Goal: Ask a question

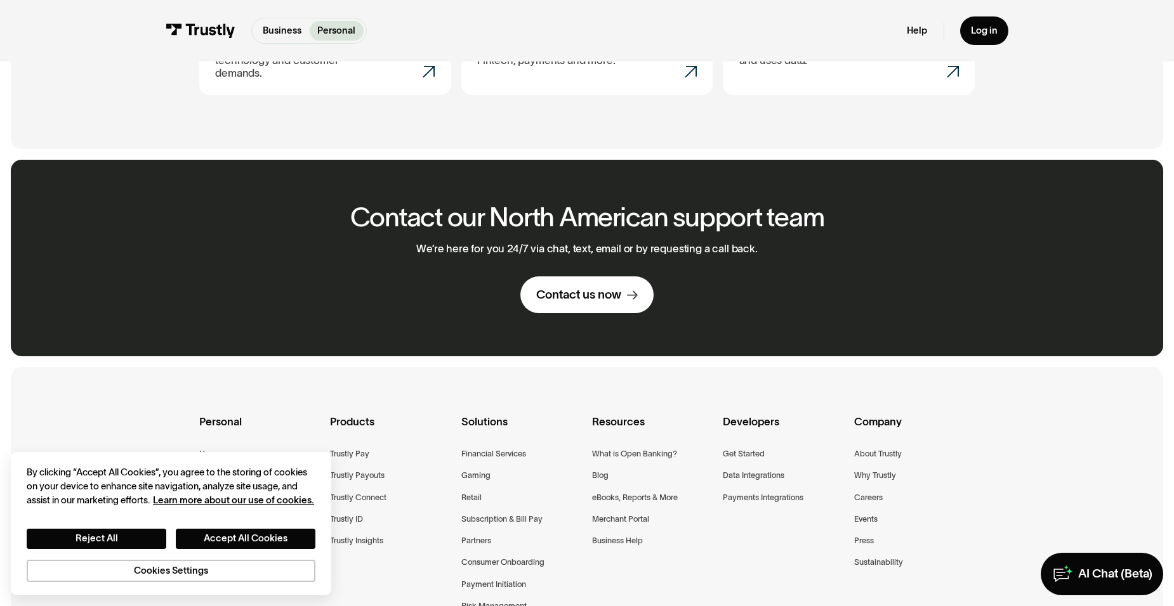
scroll to position [888, 0]
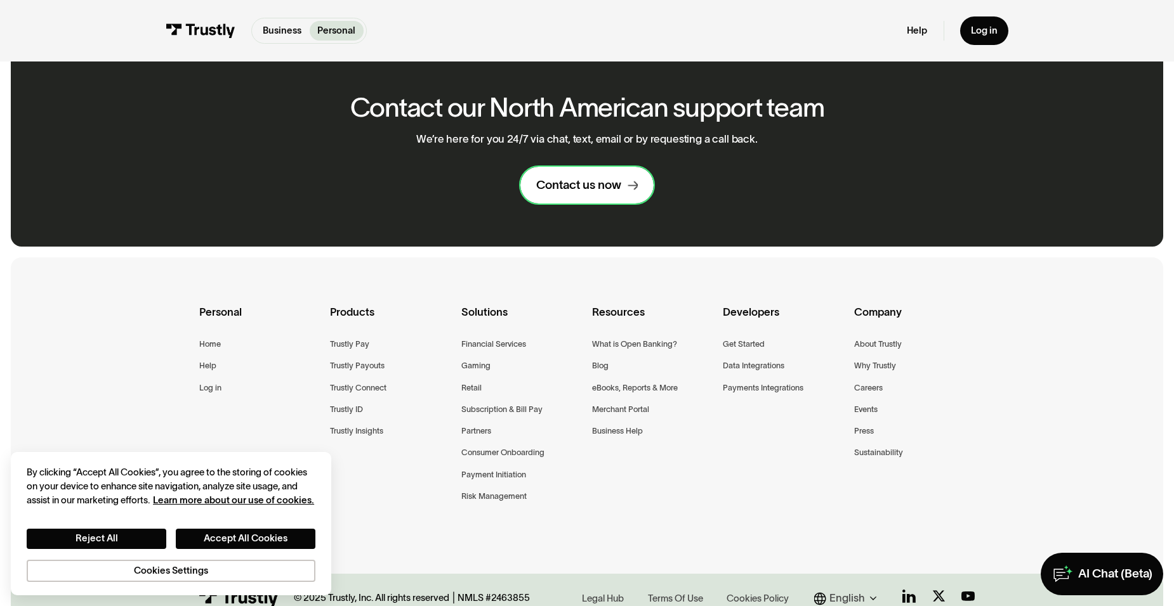
click at [603, 189] on link "Contact us now" at bounding box center [586, 185] width 133 height 37
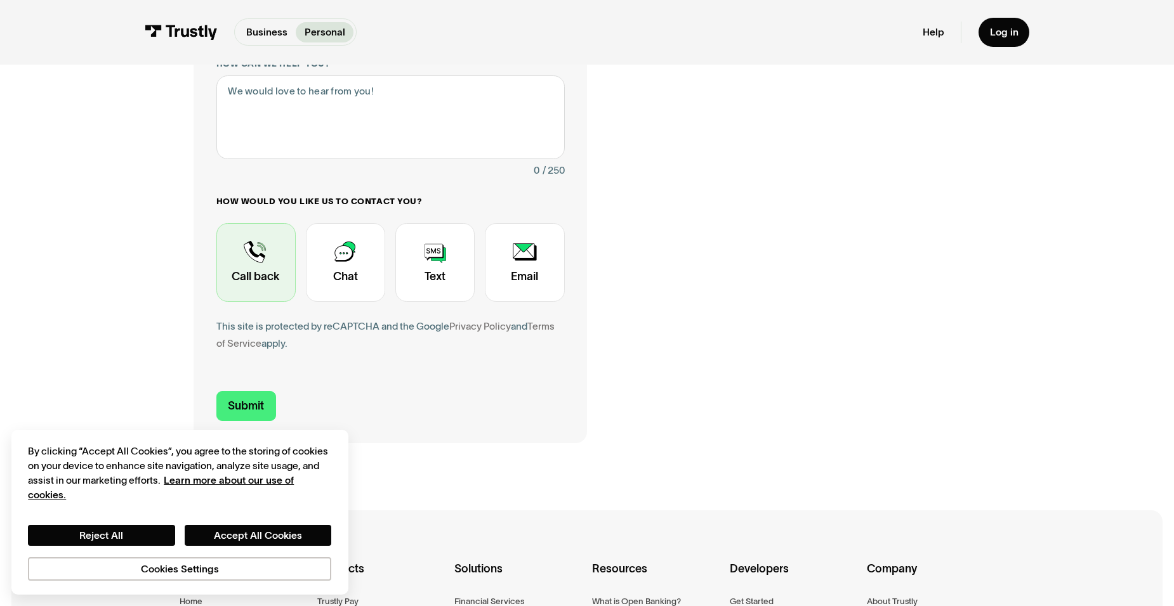
scroll to position [317, 0]
click at [258, 277] on div "Contact Trustly Support" at bounding box center [255, 263] width 79 height 79
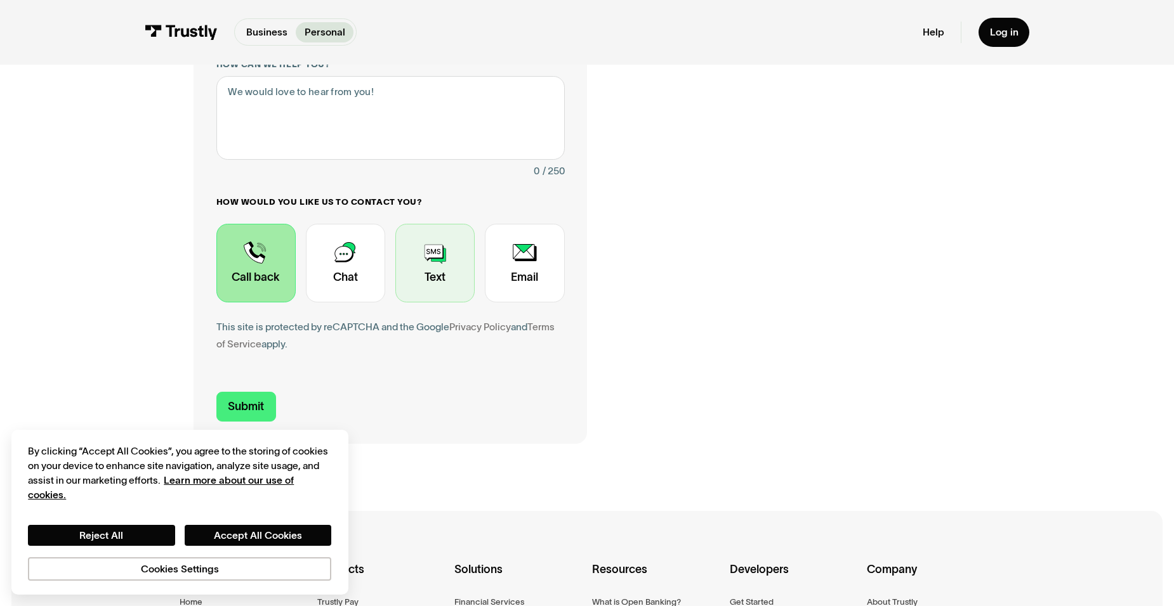
scroll to position [63, 0]
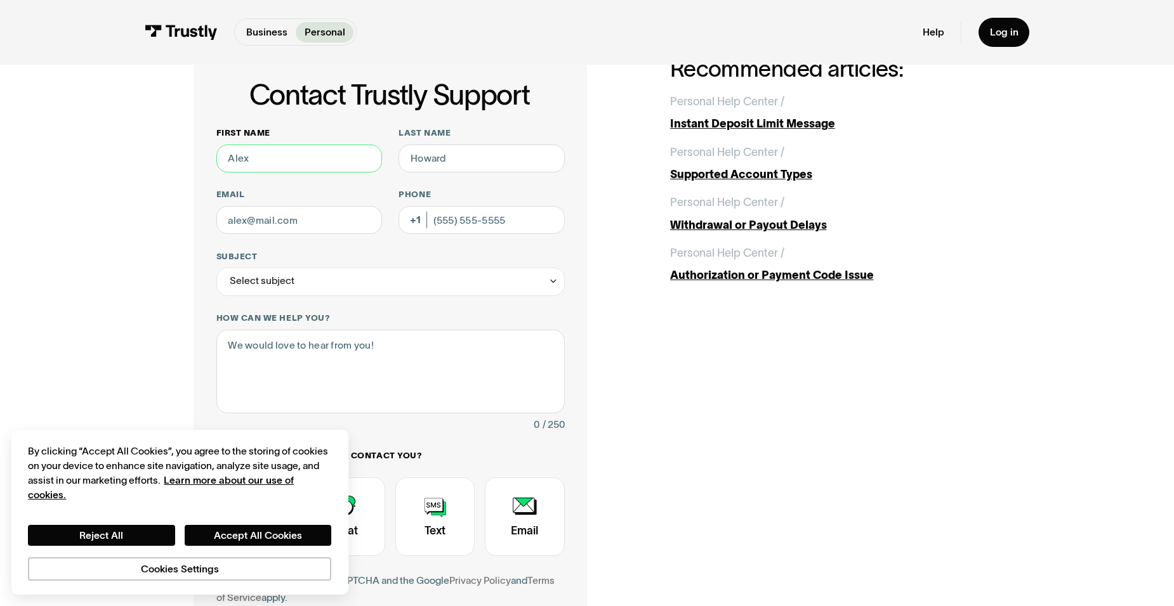
click at [303, 160] on input "First name" at bounding box center [299, 159] width 166 height 28
type input "Yancy"
type input "Baldesancho"
type input "baldesancho.yancy@icloud.com"
type input "(438) 439-1614"
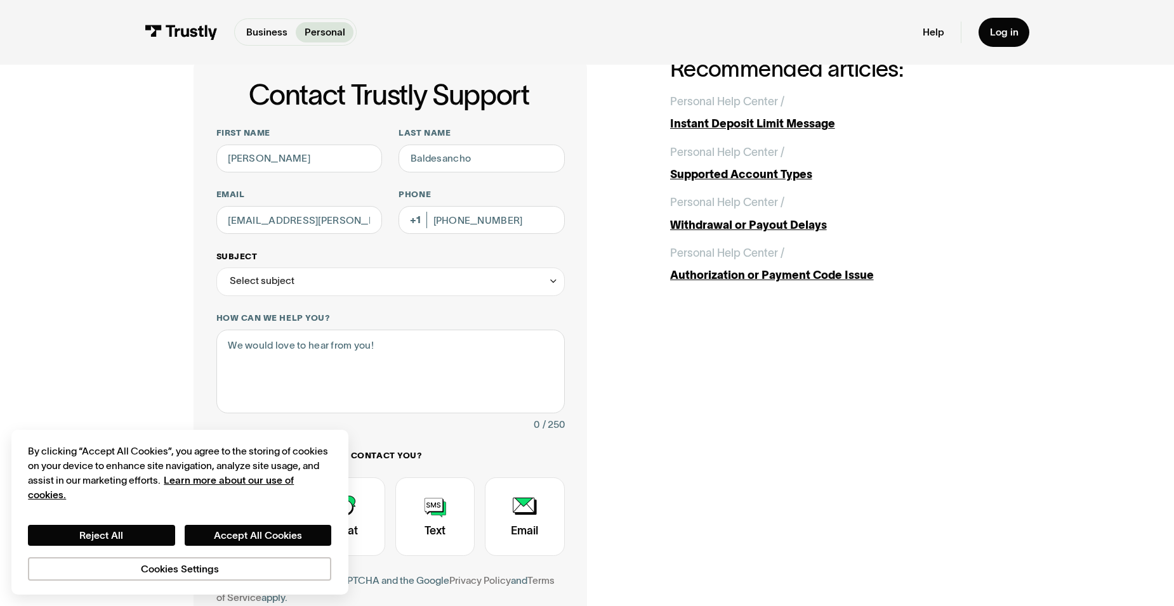
click at [448, 278] on div "Select subject" at bounding box center [390, 282] width 348 height 28
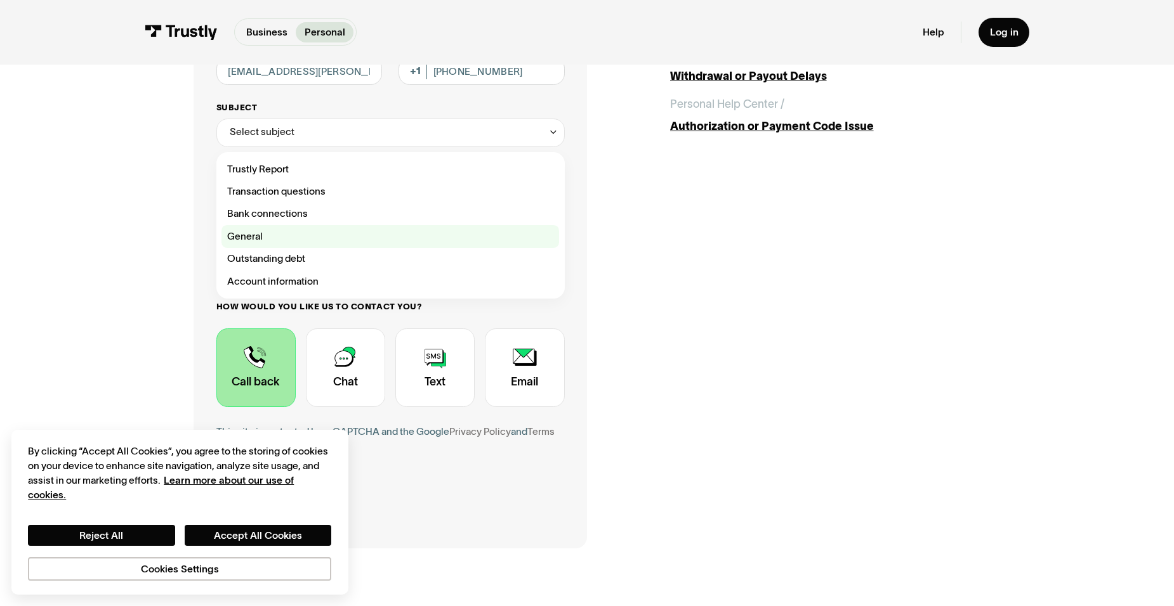
scroll to position [127, 0]
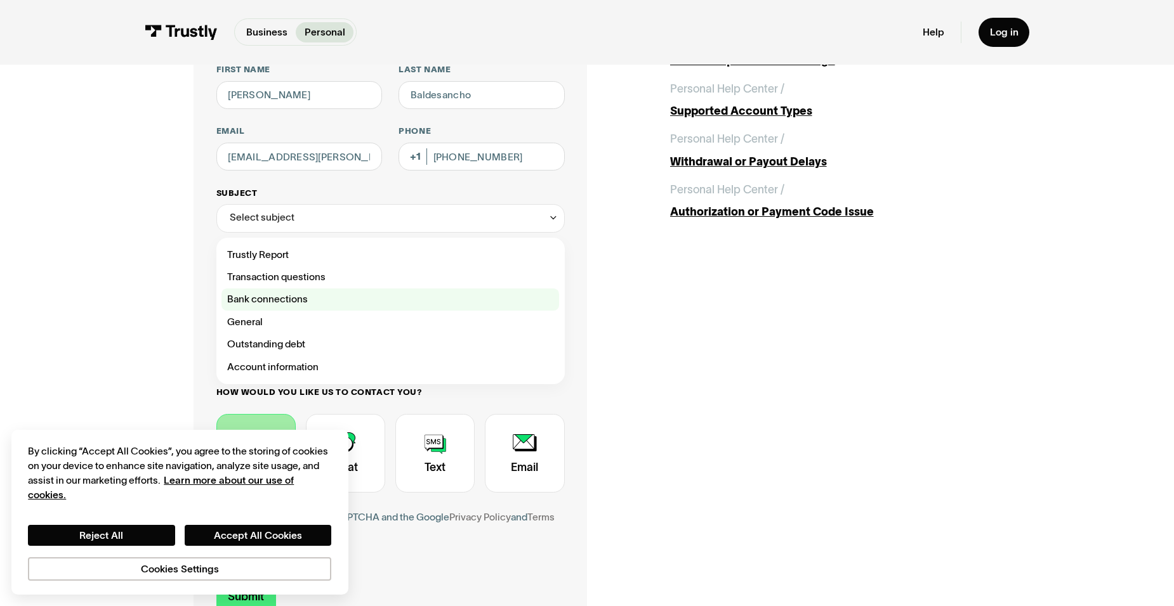
click at [326, 304] on div "Contact Trustly Support" at bounding box center [389, 300] width 337 height 22
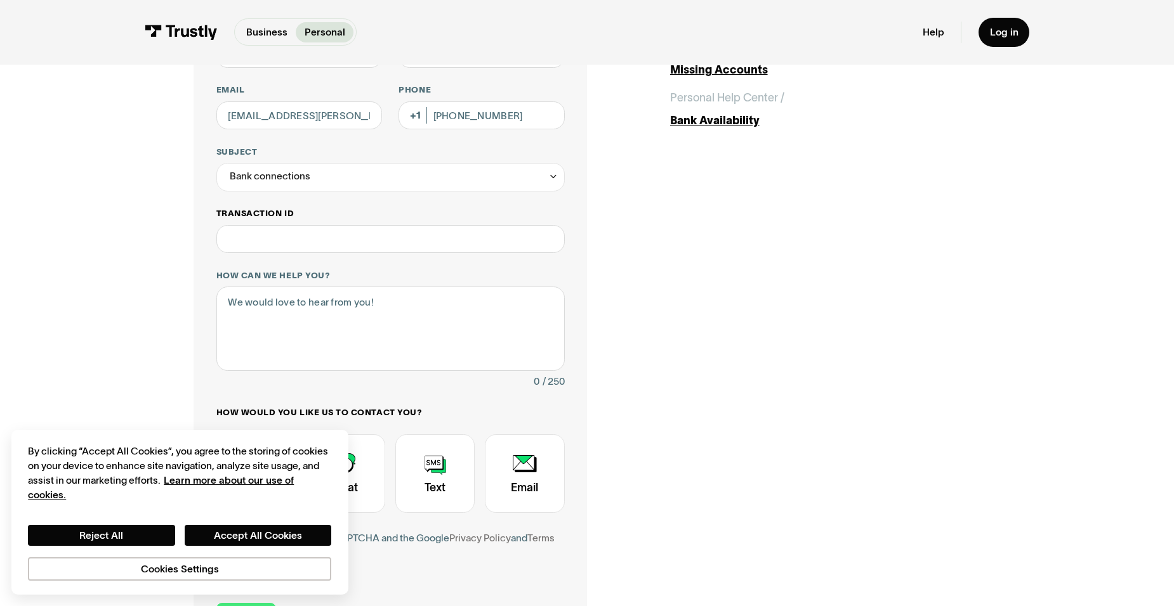
scroll to position [190, 0]
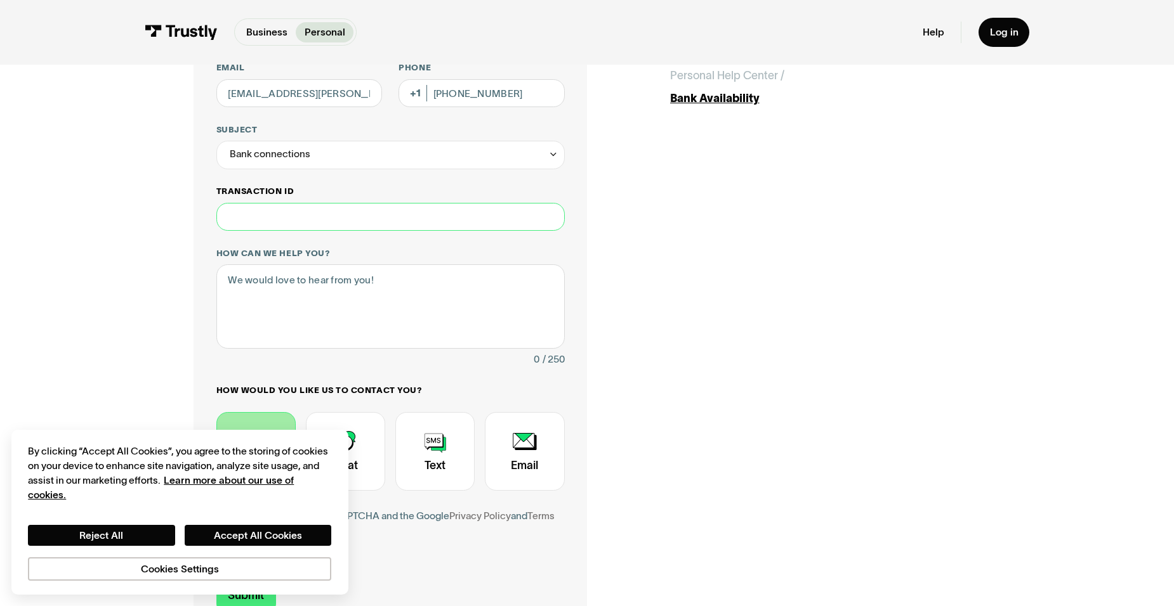
click at [394, 226] on input "Transaction ID" at bounding box center [390, 217] width 348 height 28
click at [398, 157] on div "Bank connections" at bounding box center [390, 155] width 348 height 28
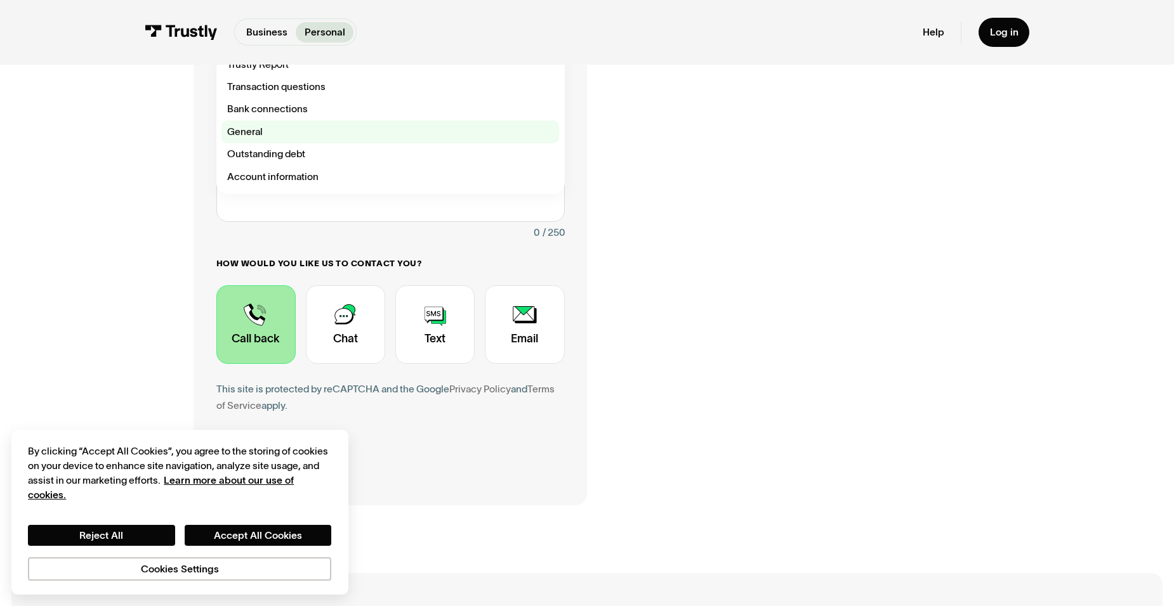
click at [254, 134] on div "Contact Trustly Support" at bounding box center [389, 132] width 337 height 22
type input "*******"
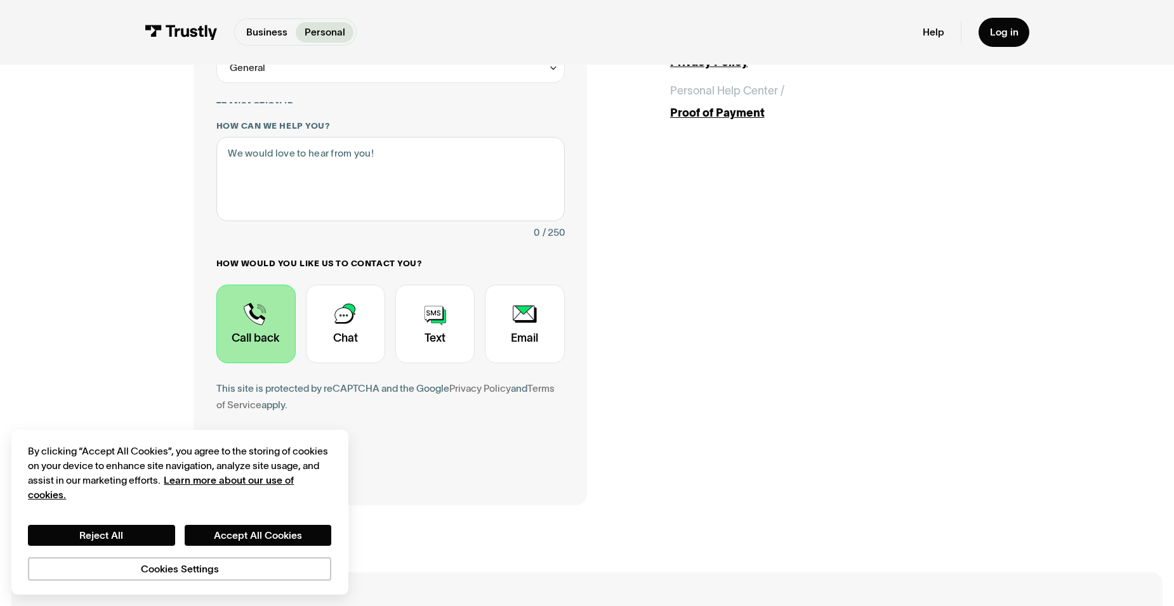
scroll to position [254, 0]
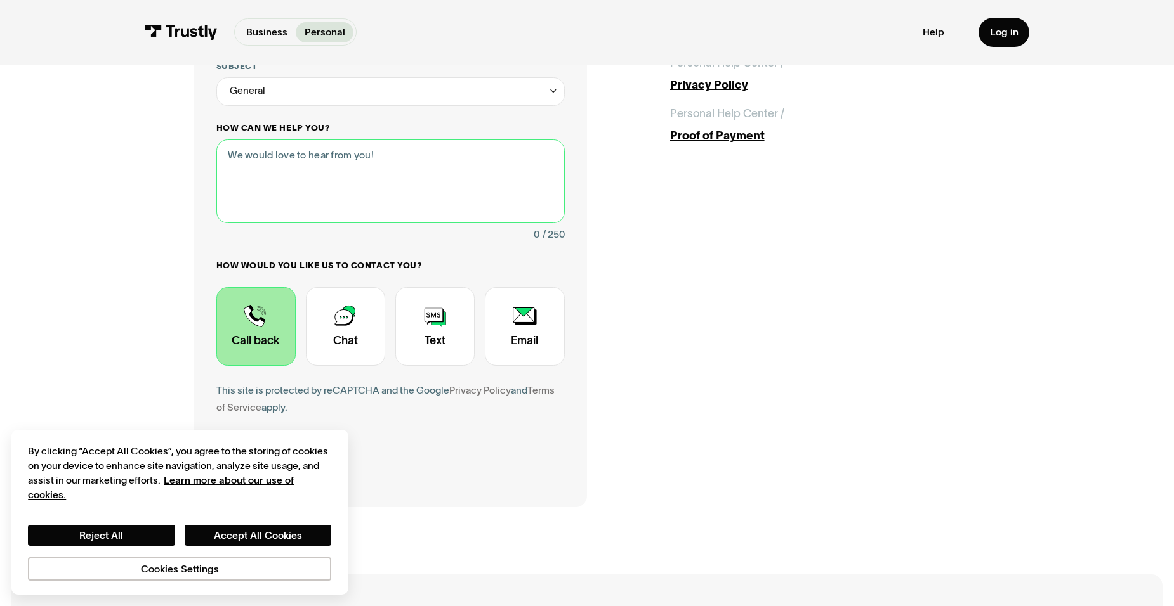
click at [351, 156] on textarea "How can we help you?" at bounding box center [390, 182] width 348 height 84
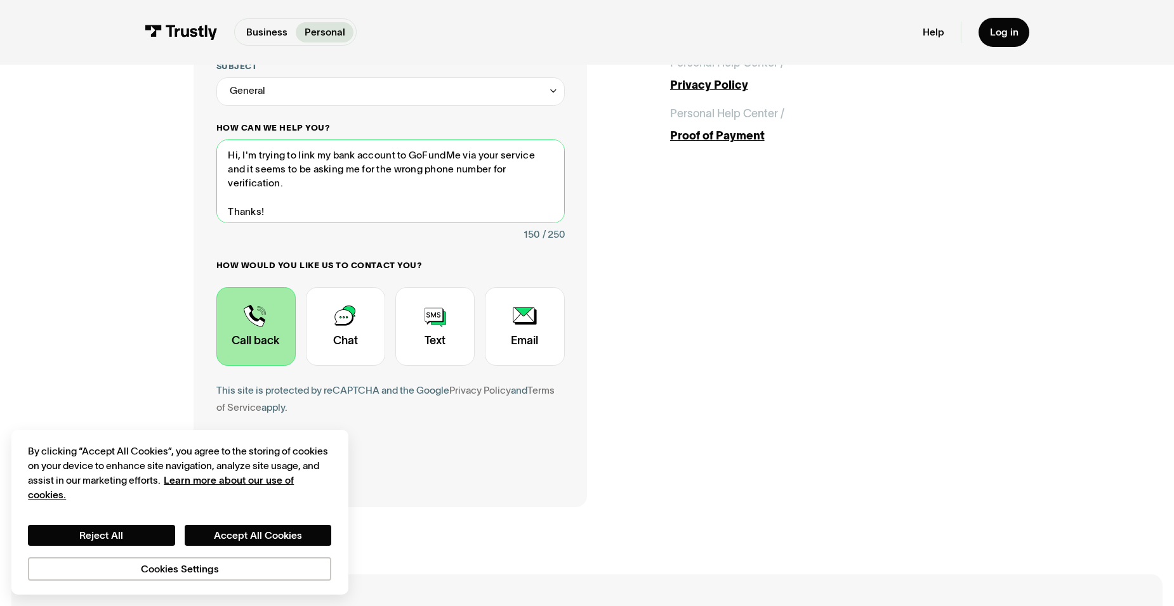
click at [242, 157] on textarea "Hi, I'm trying to link my bank account to GoFundMe via your service and it seem…" at bounding box center [390, 182] width 348 height 84
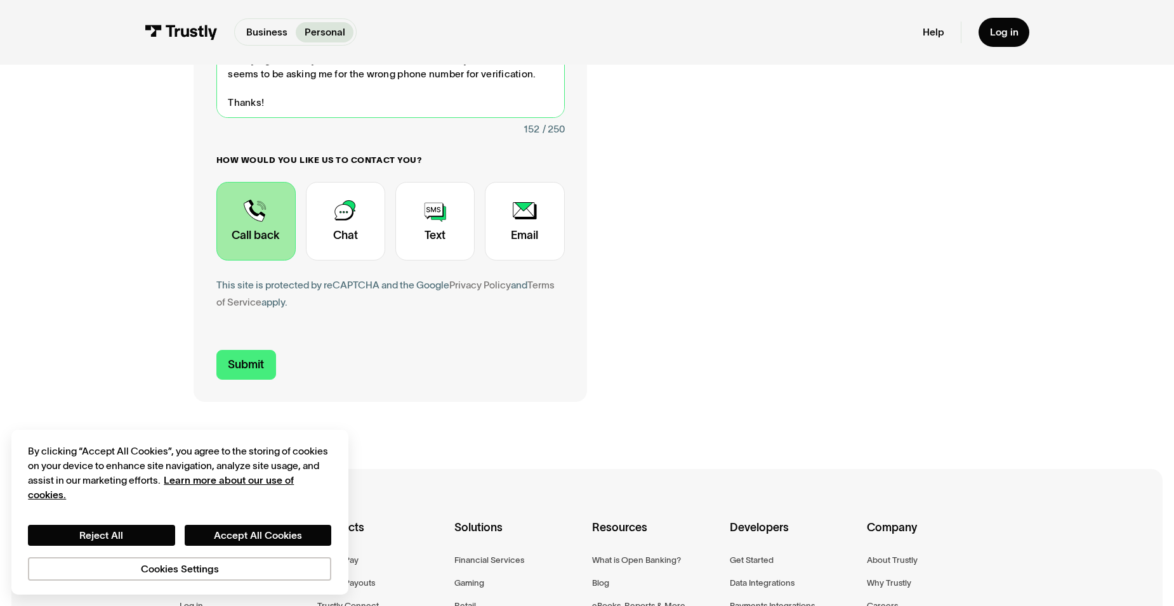
scroll to position [381, 0]
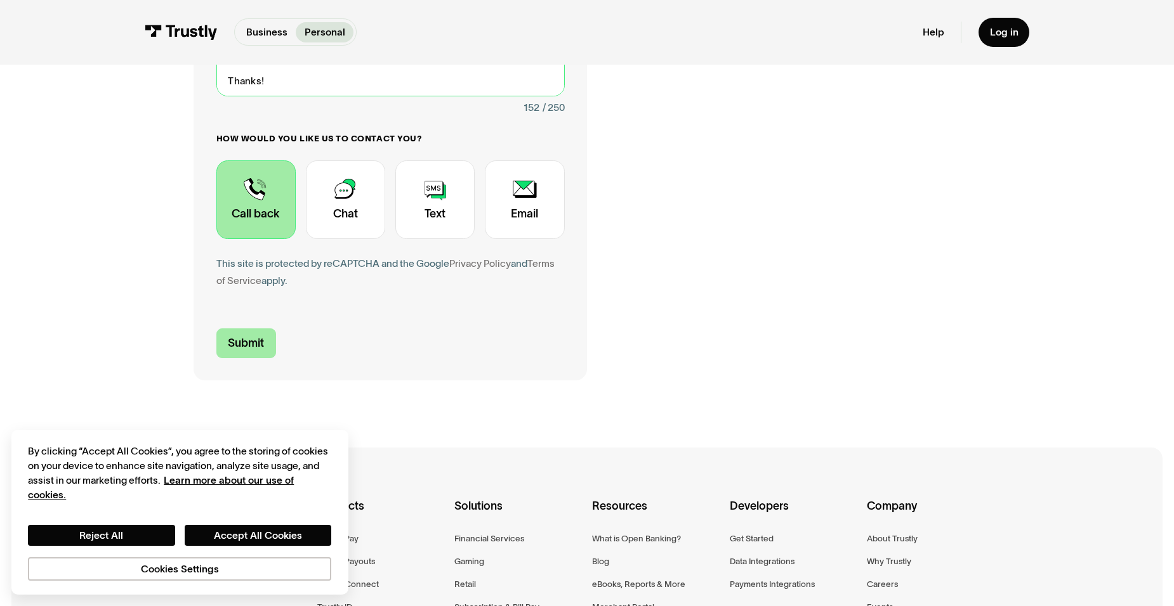
type textarea "Hi, I'm trying to link my bank account to GoFundMe via your service and it seem…"
click at [262, 351] on input "Submit" at bounding box center [246, 343] width 60 height 29
type input "+14384391614"
